Goal: Consume media (video, audio): Consume media (video, audio)

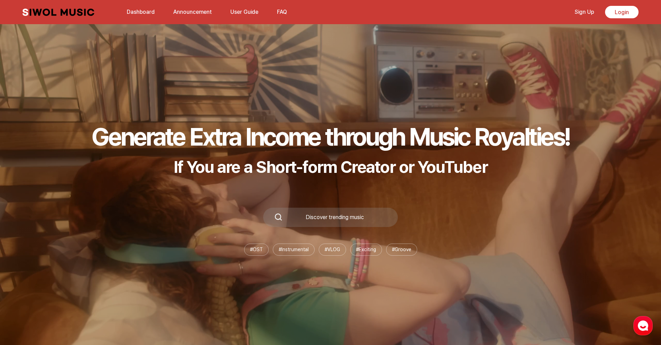
click at [143, 10] on link "Dashboard" at bounding box center [141, 11] width 36 height 15
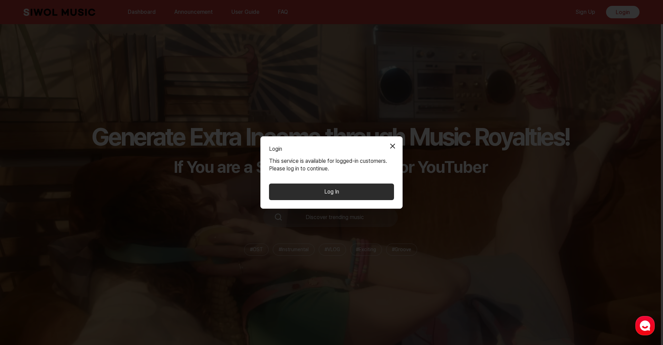
click at [318, 184] on button "Log In" at bounding box center [331, 192] width 125 height 17
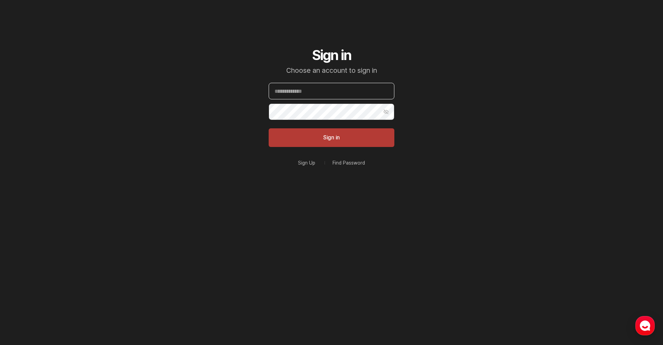
type input "**********"
click at [332, 138] on button "Sign in" at bounding box center [332, 137] width 126 height 19
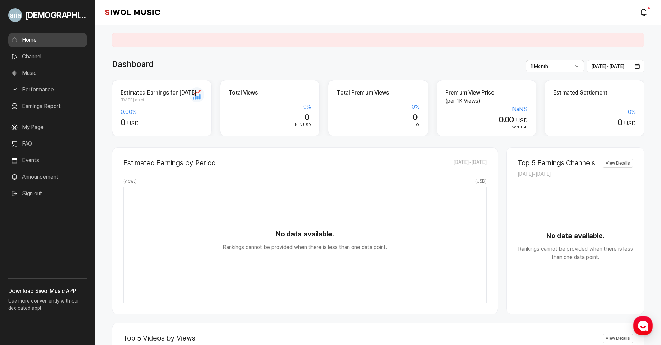
click at [31, 73] on link "Music" at bounding box center [47, 73] width 79 height 14
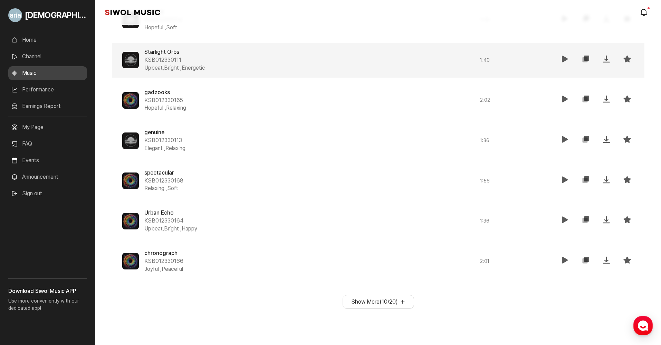
scroll to position [487, 0]
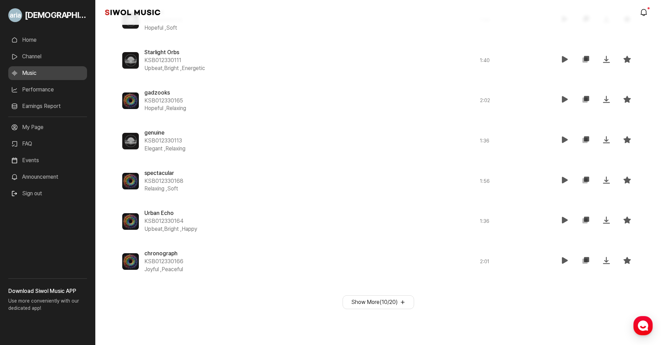
click at [366, 296] on button "Show More ( 10 / 20 )" at bounding box center [378, 303] width 71 height 14
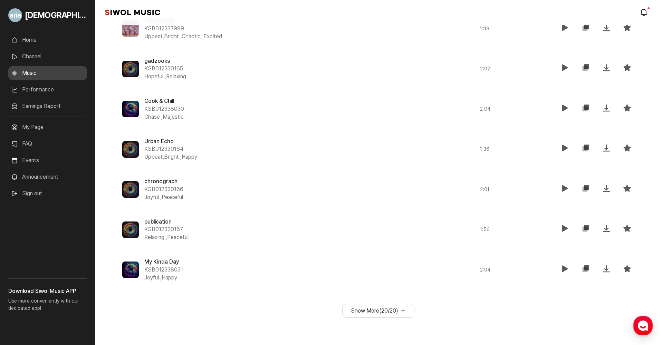
scroll to position [880, 0]
click at [388, 305] on button "Show More ( 20 / 20 )" at bounding box center [378, 312] width 72 height 14
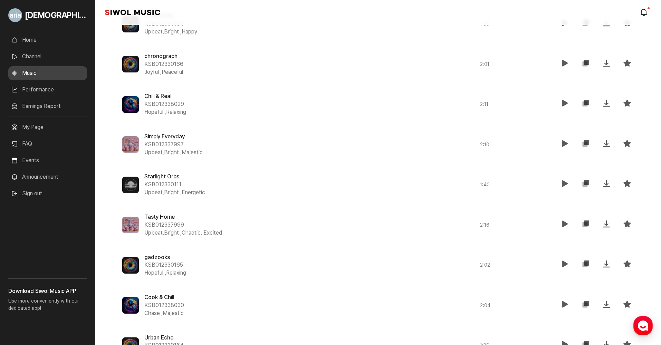
scroll to position [678, 0]
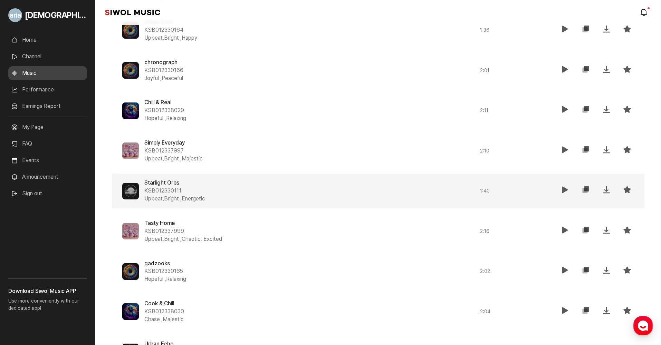
click at [257, 185] on div "Starlight Orbs KSB012330111 Upbeat,Bright , Energetic" at bounding box center [281, 191] width 274 height 24
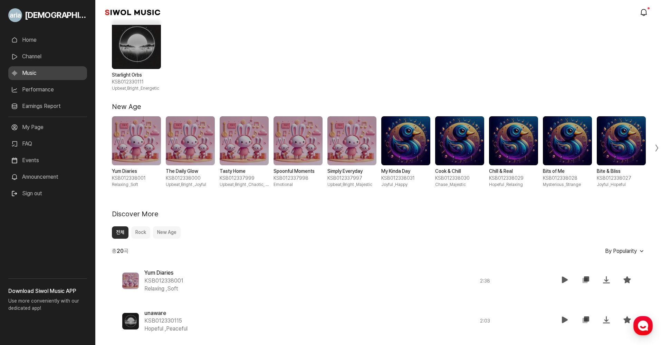
scroll to position [17, 0]
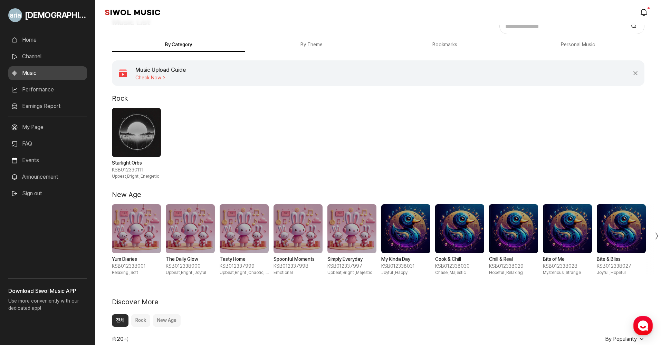
click at [330, 47] on button "By Theme" at bounding box center [311, 44] width 133 height 13
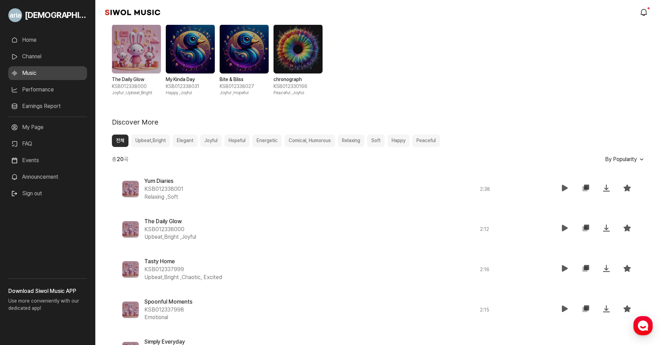
scroll to position [226, 0]
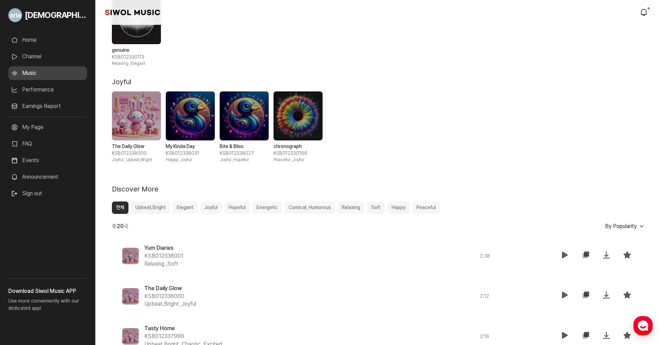
click at [206, 125] on span "2 / 4" at bounding box center [190, 116] width 49 height 49
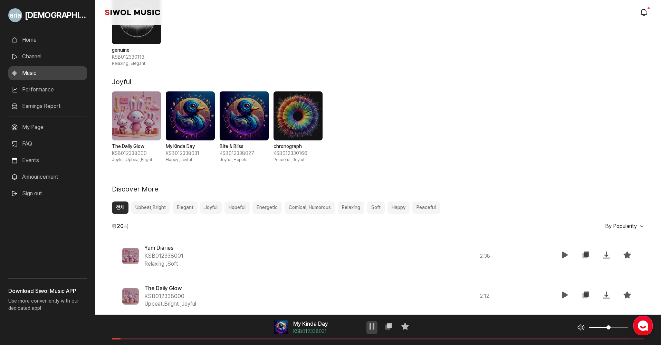
click at [370, 330] on icon at bounding box center [372, 327] width 8 height 8
